Goal: Find specific page/section: Find specific page/section

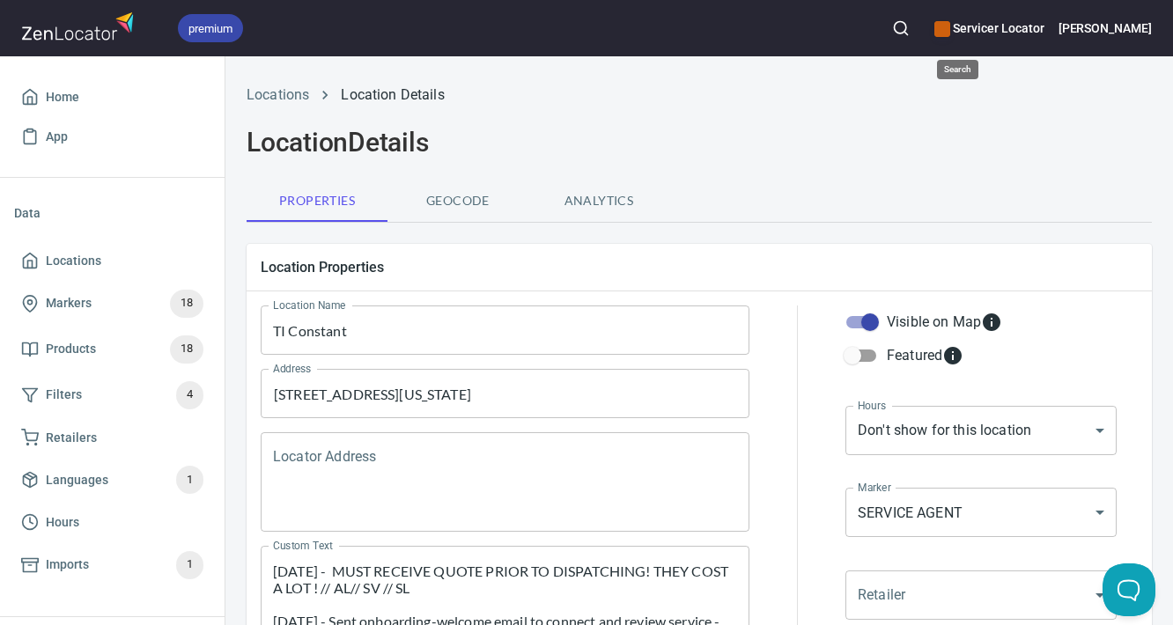
click at [920, 41] on button "button" at bounding box center [901, 28] width 39 height 39
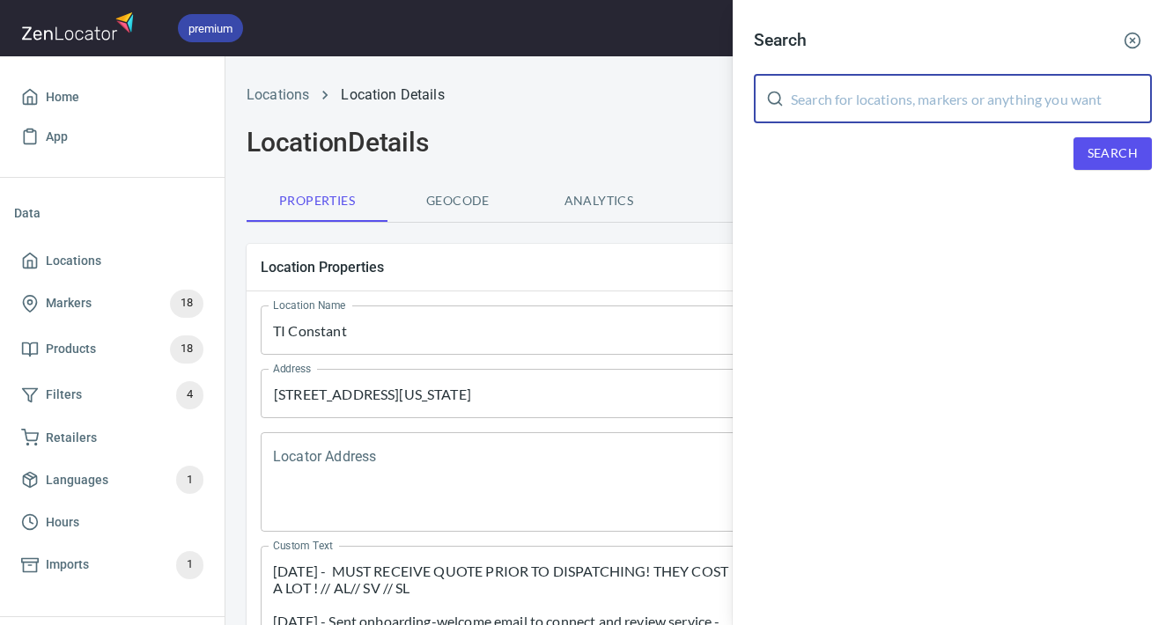
click at [980, 108] on input "text" at bounding box center [971, 98] width 361 height 49
type input "32904"
click at [1111, 162] on span "Search" at bounding box center [1113, 154] width 50 height 22
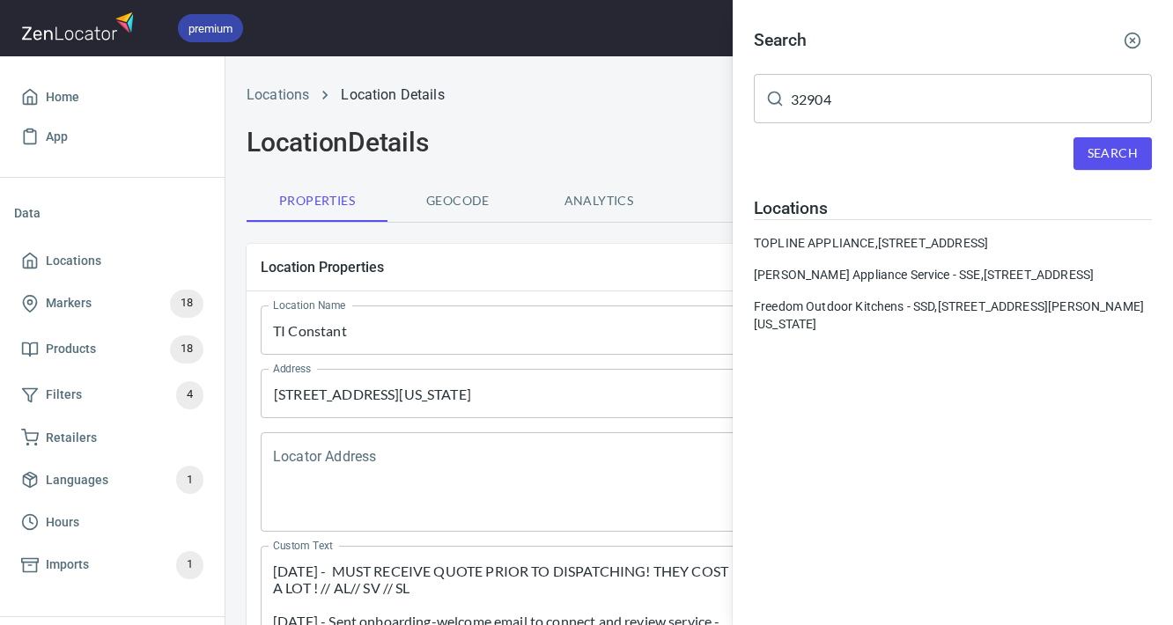
click at [911, 246] on div "TOPLINE APPLIANCE, [STREET_ADDRESS]" at bounding box center [953, 243] width 398 height 18
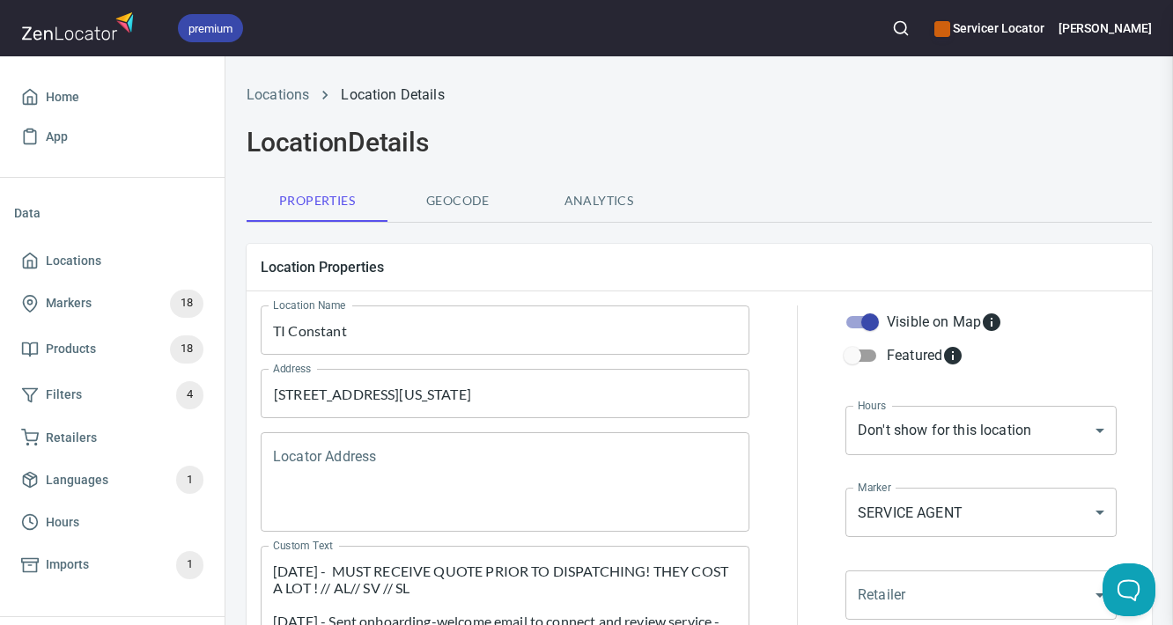
type input "TOPLINE APPLIANCE"
type input "3217689700"
type input "[EMAIL_ADDRESS][DOMAIN_NAME]"
click at [530, 152] on h2 "Location Details" at bounding box center [699, 143] width 905 height 32
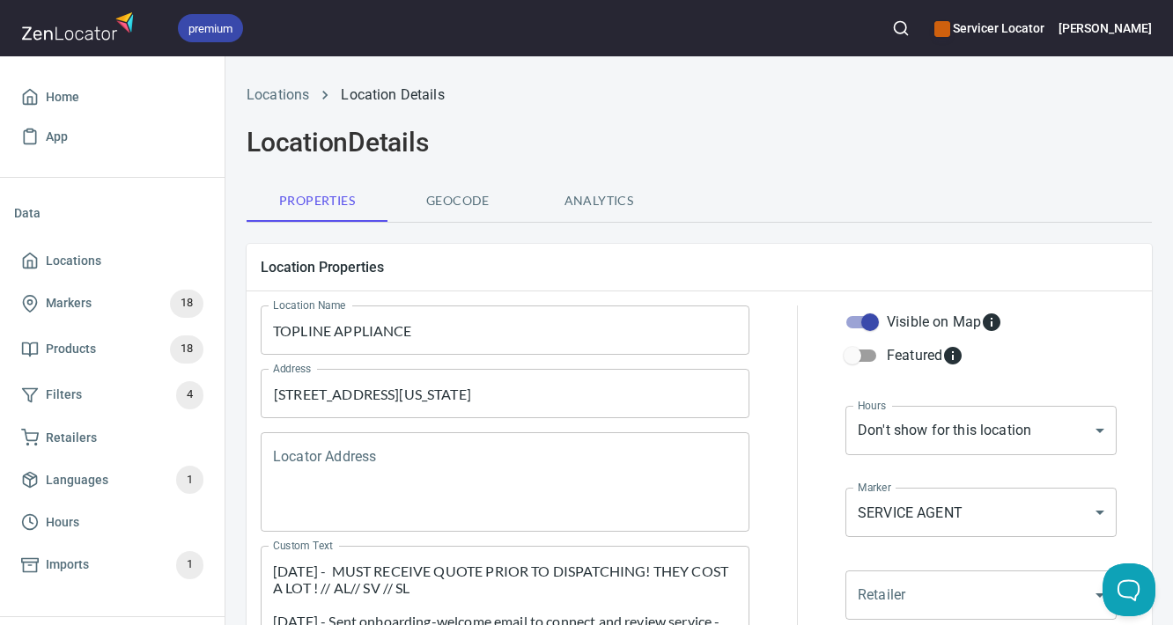
click at [938, 142] on h2 "Location Details" at bounding box center [699, 143] width 905 height 32
click at [601, 63] on div "Locations Location Details Location Details Properties Geocode Analytics Locati…" at bounding box center [699, 340] width 948 height 569
drag, startPoint x: 470, startPoint y: 247, endPoint x: 382, endPoint y: 247, distance: 88.1
click at [470, 247] on div "Location Properties" at bounding box center [699, 267] width 905 height 47
